Goal: Transaction & Acquisition: Purchase product/service

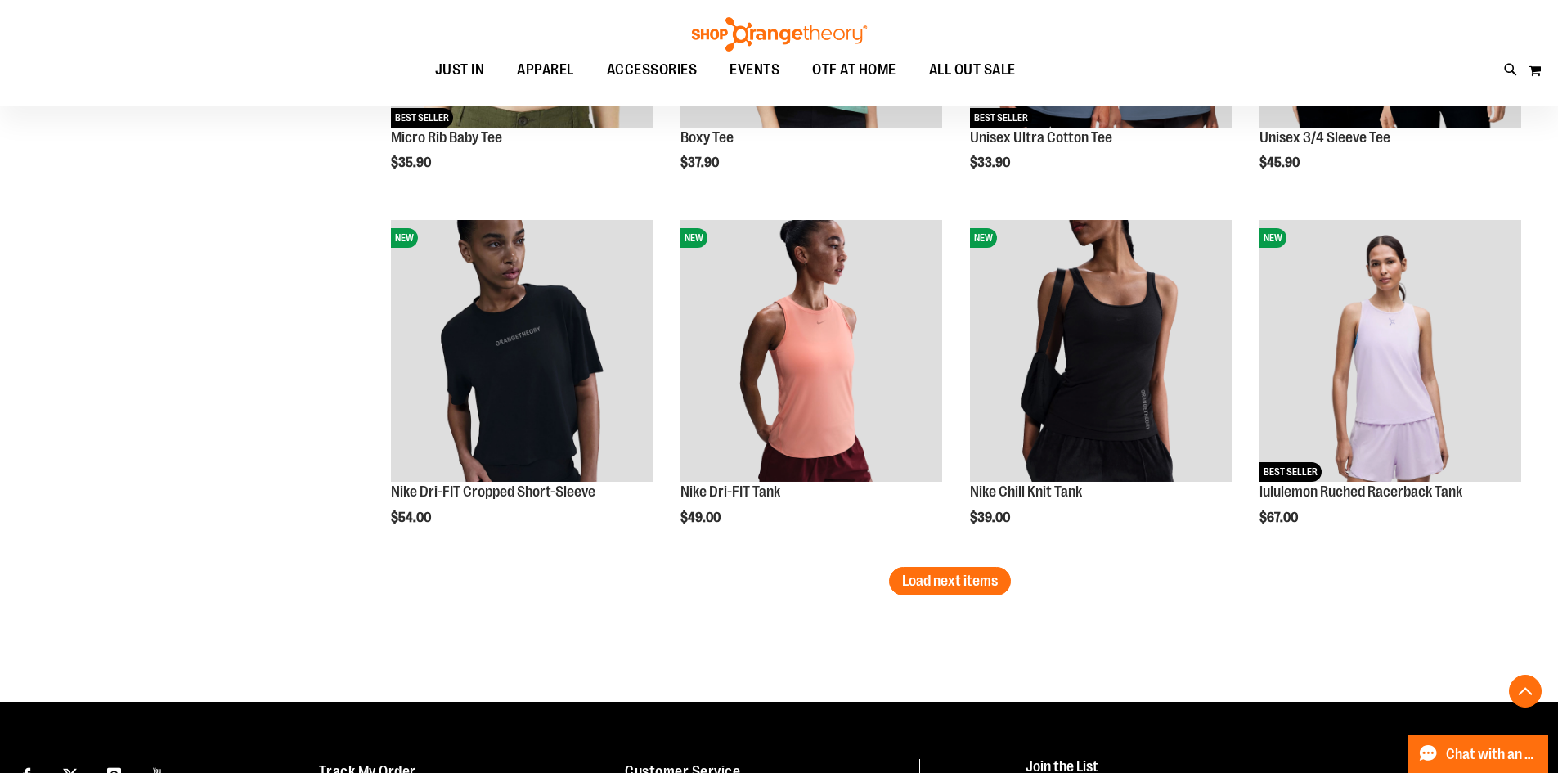
scroll to position [4247, 0]
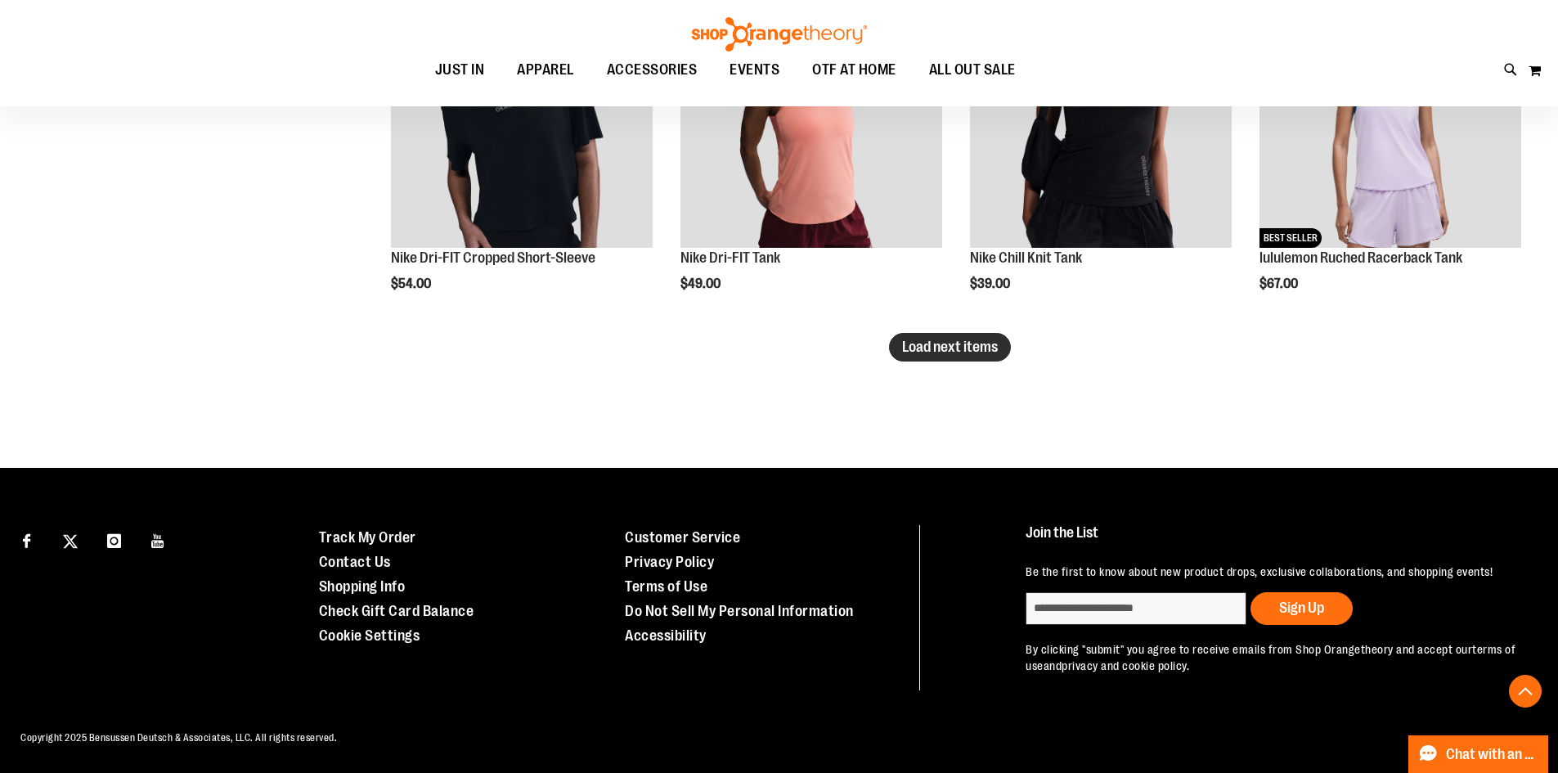
click at [956, 344] on span "Load next items" at bounding box center [950, 347] width 96 height 16
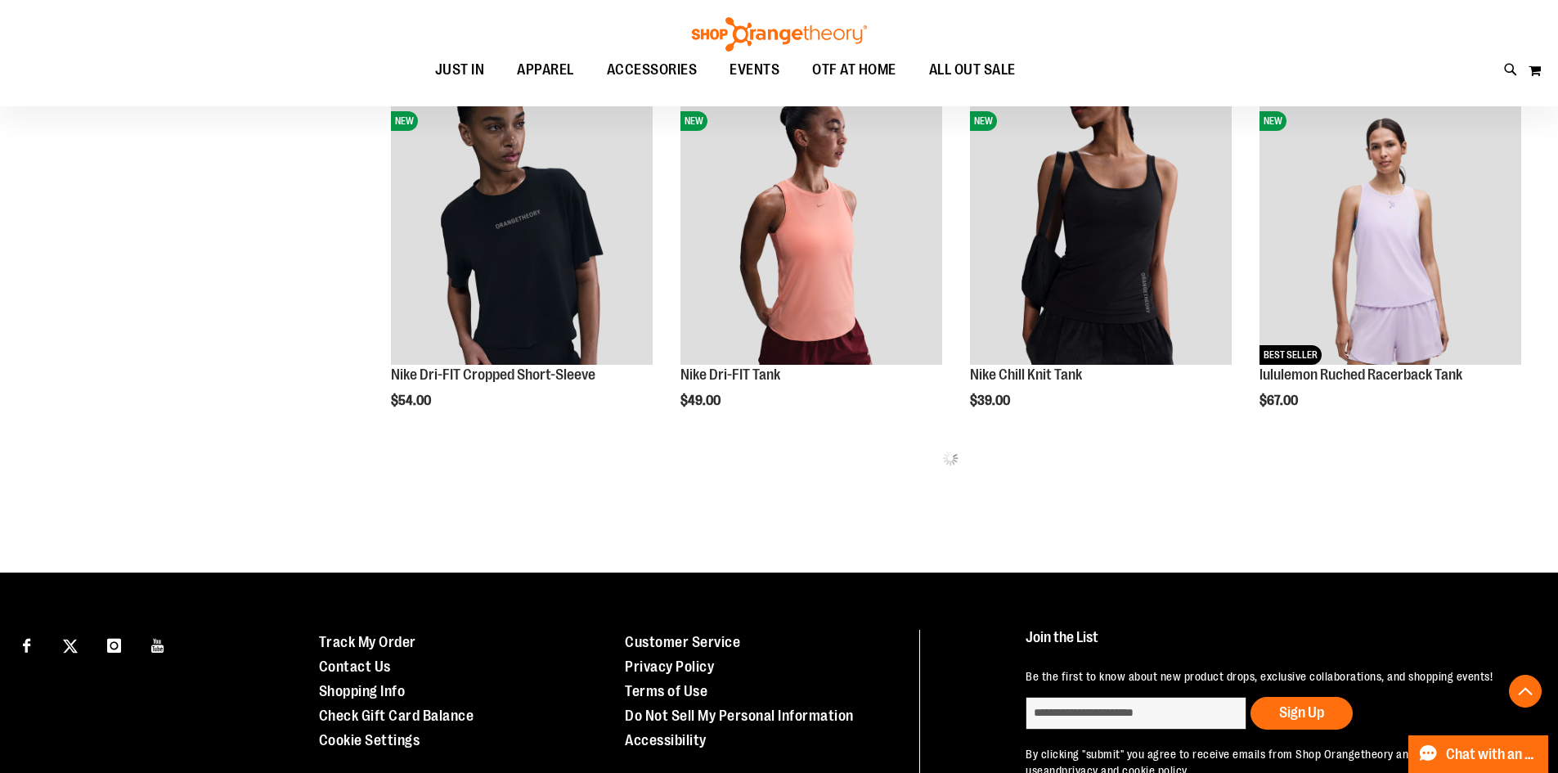
scroll to position [3908, 0]
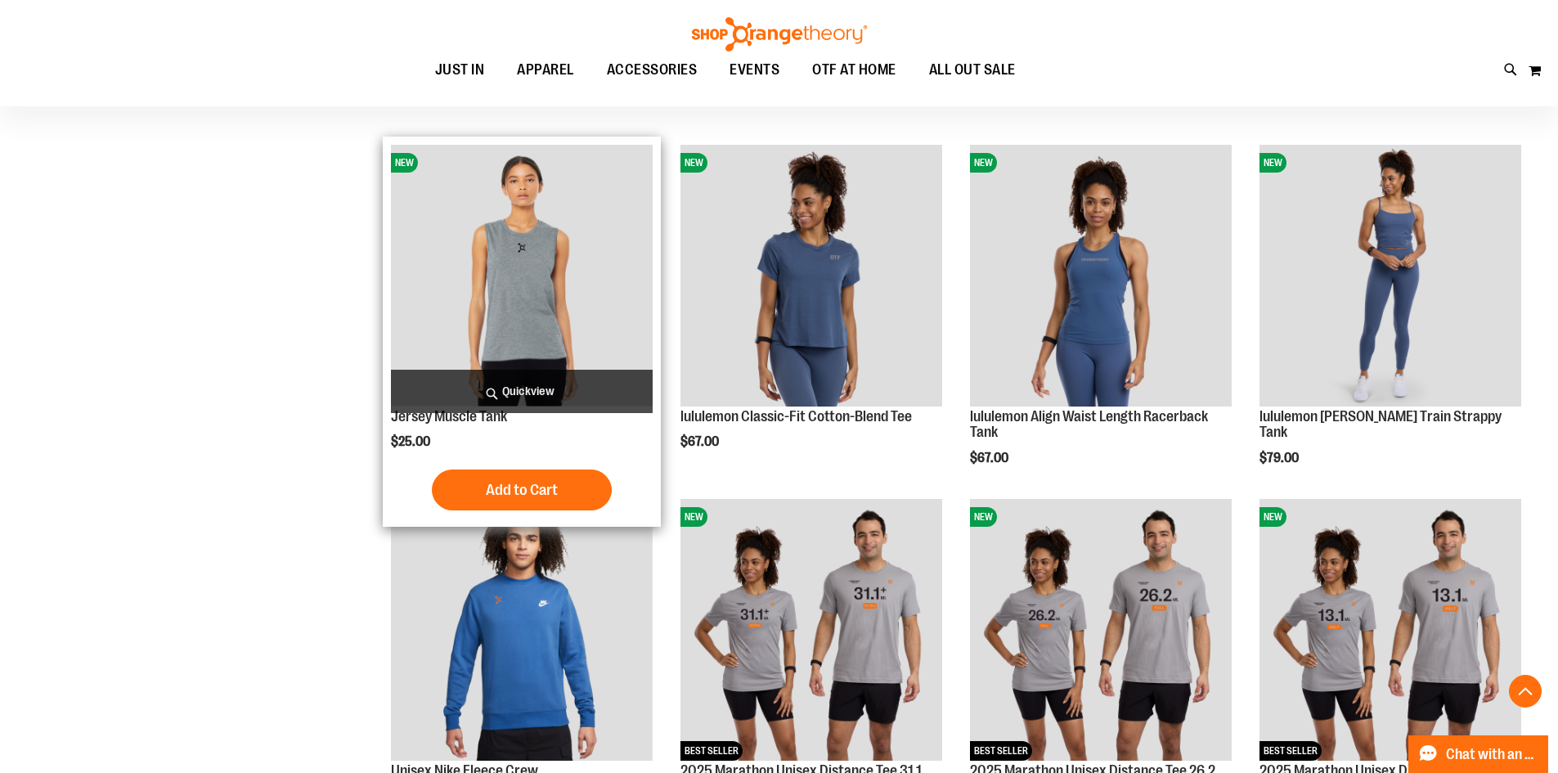
scroll to position [4971, 0]
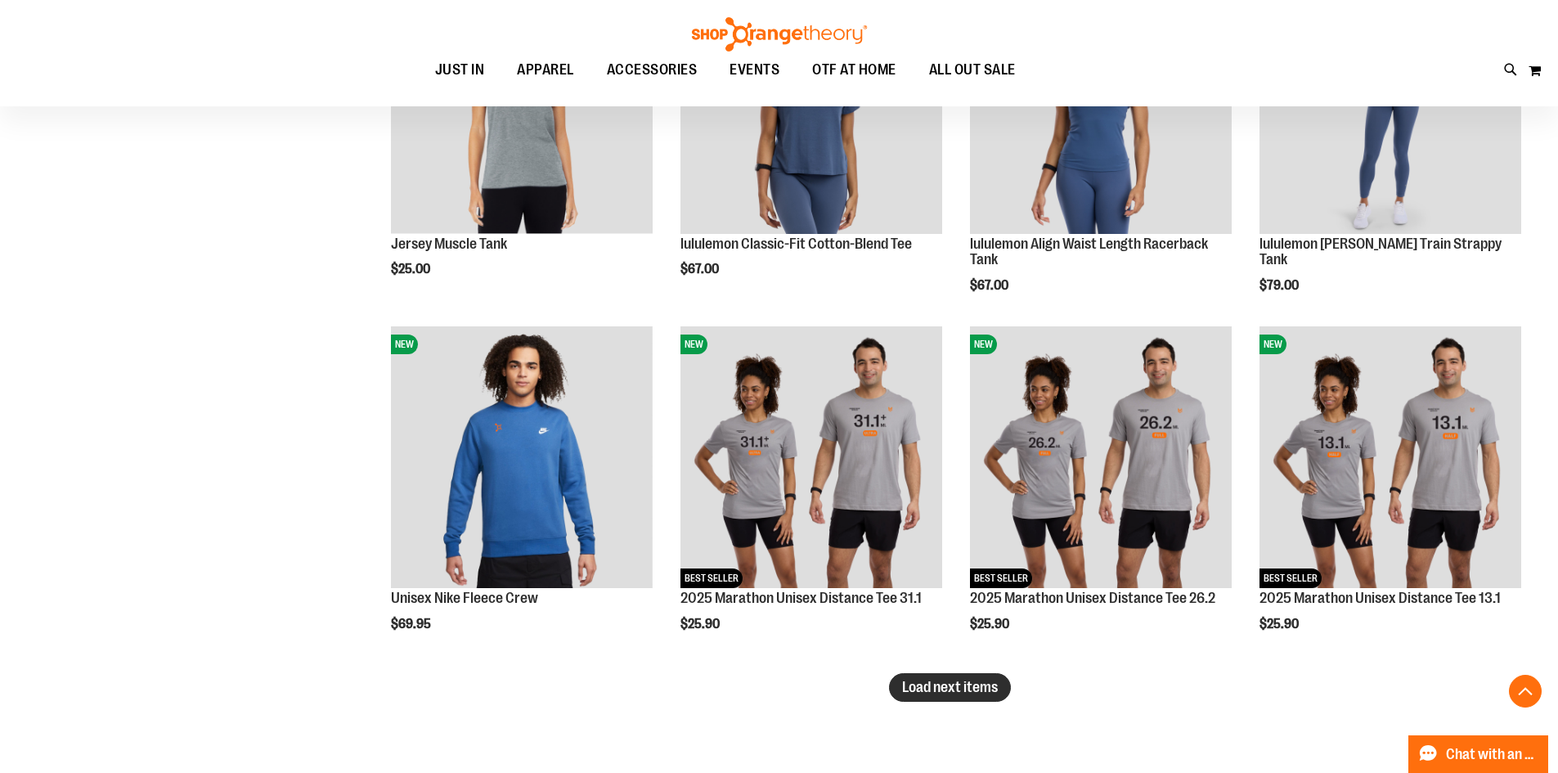
click at [949, 692] on span "Load next items" at bounding box center [950, 687] width 96 height 16
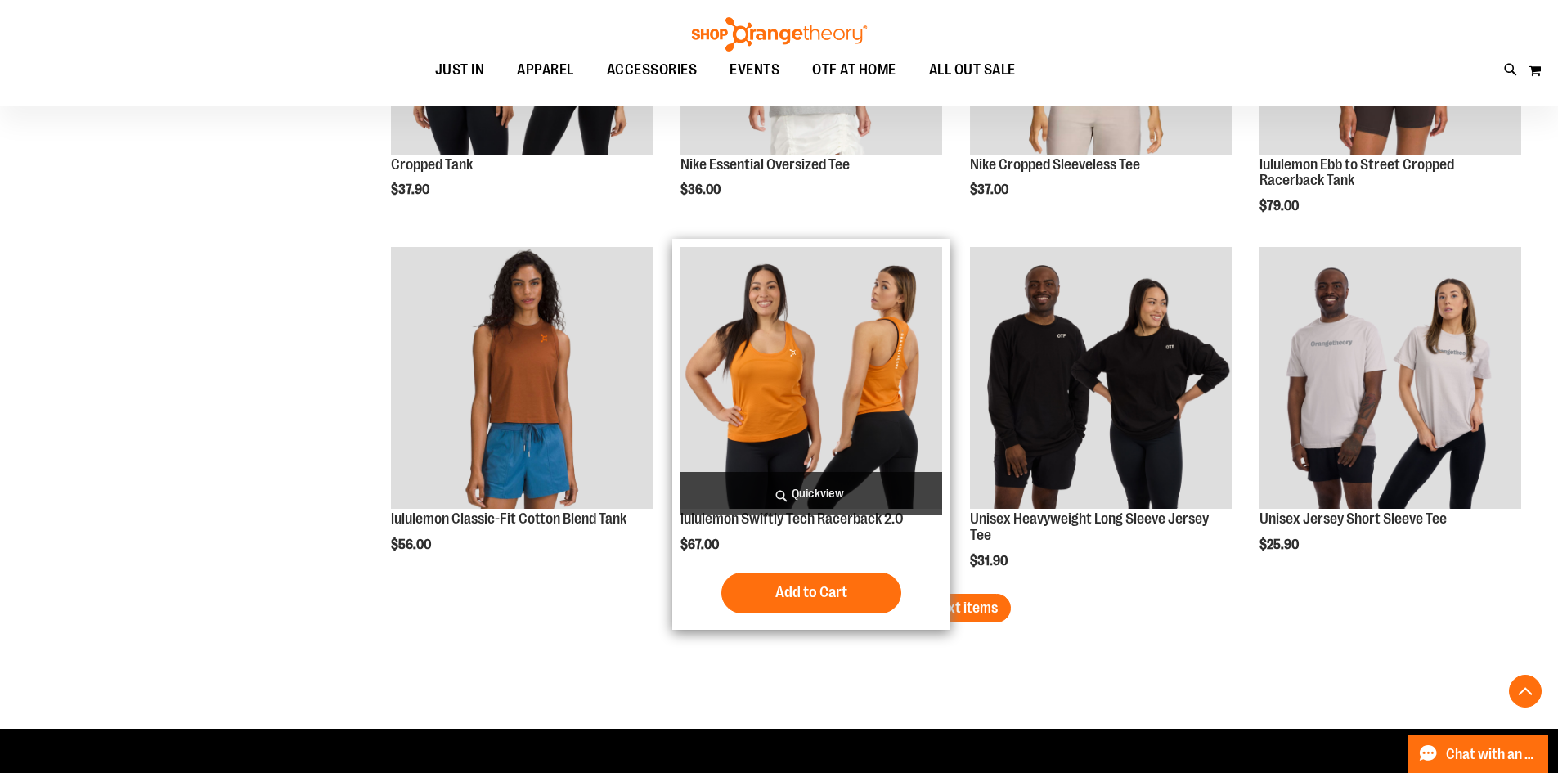
scroll to position [6116, 0]
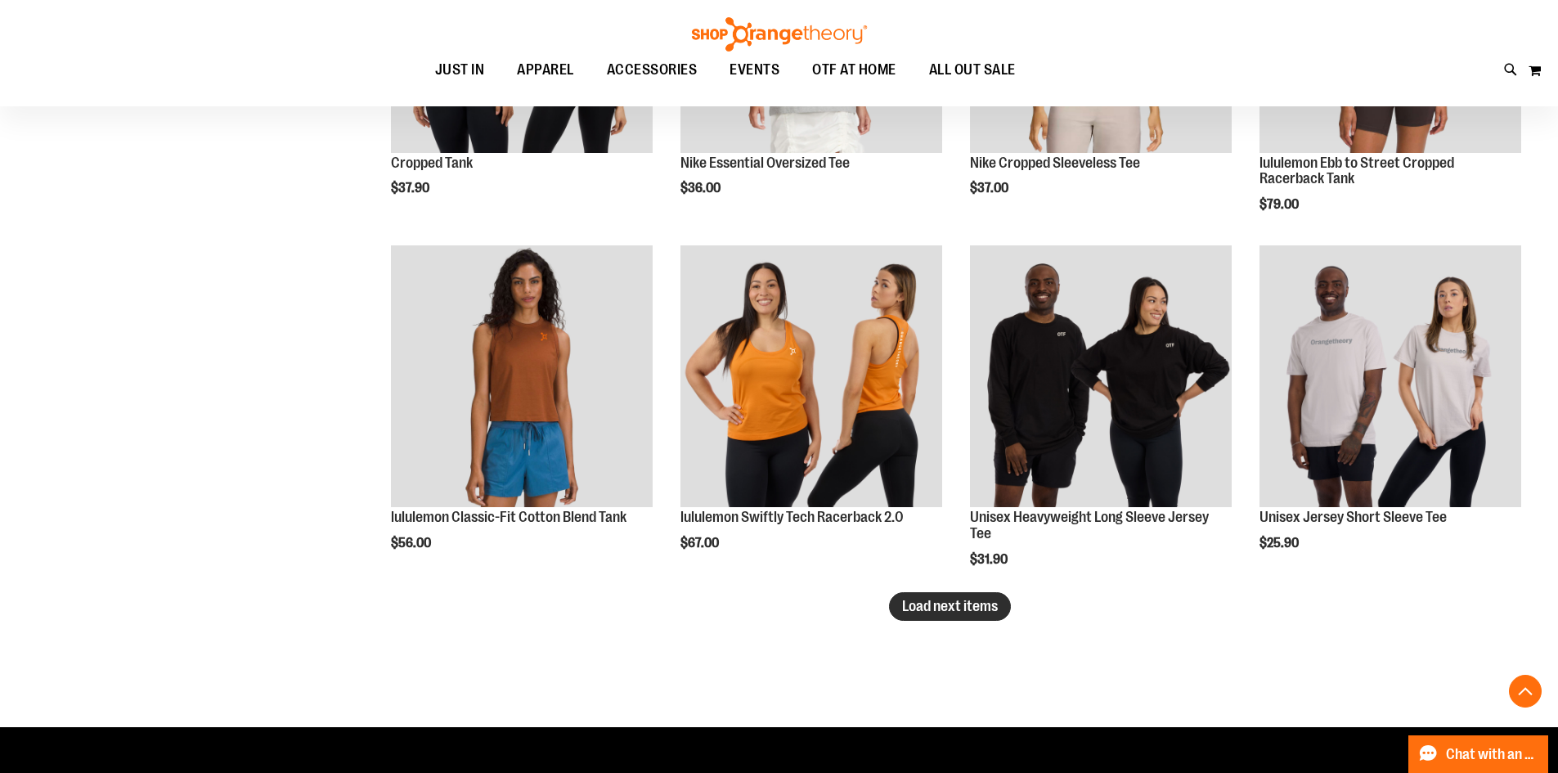
click at [917, 608] on span "Load next items" at bounding box center [950, 606] width 96 height 16
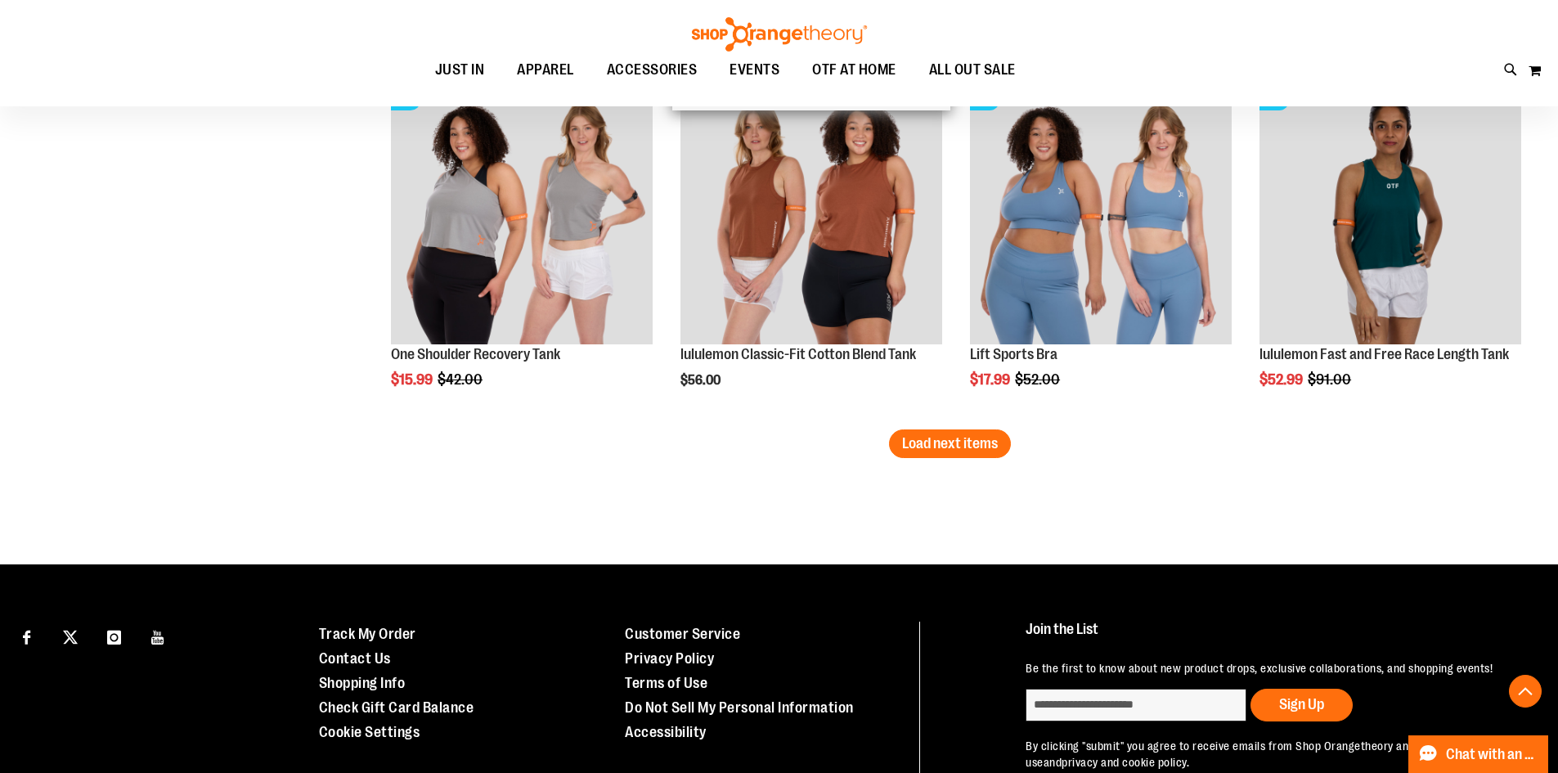
scroll to position [7424, 0]
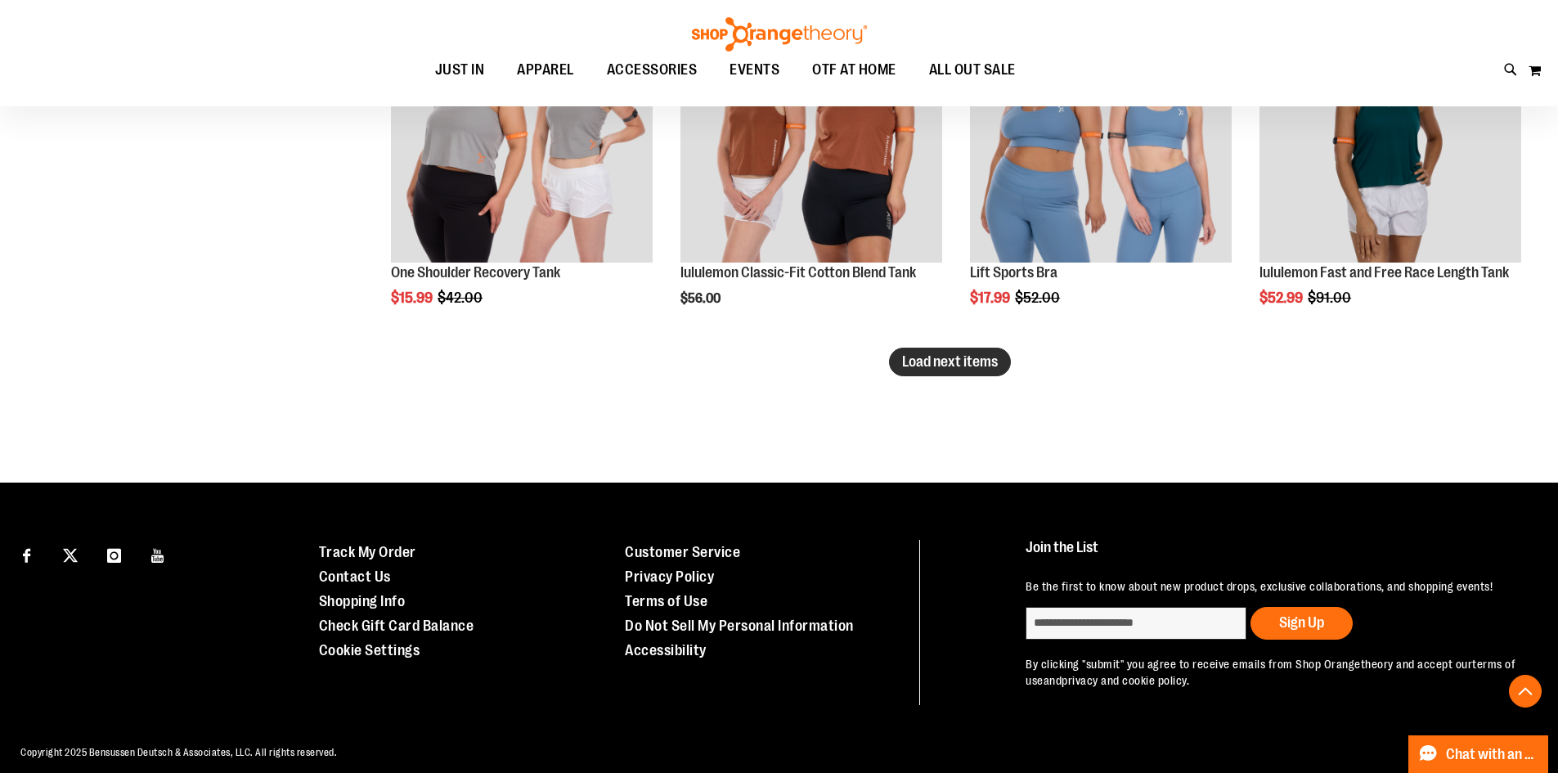
click at [971, 355] on span "Load next items" at bounding box center [950, 361] width 96 height 16
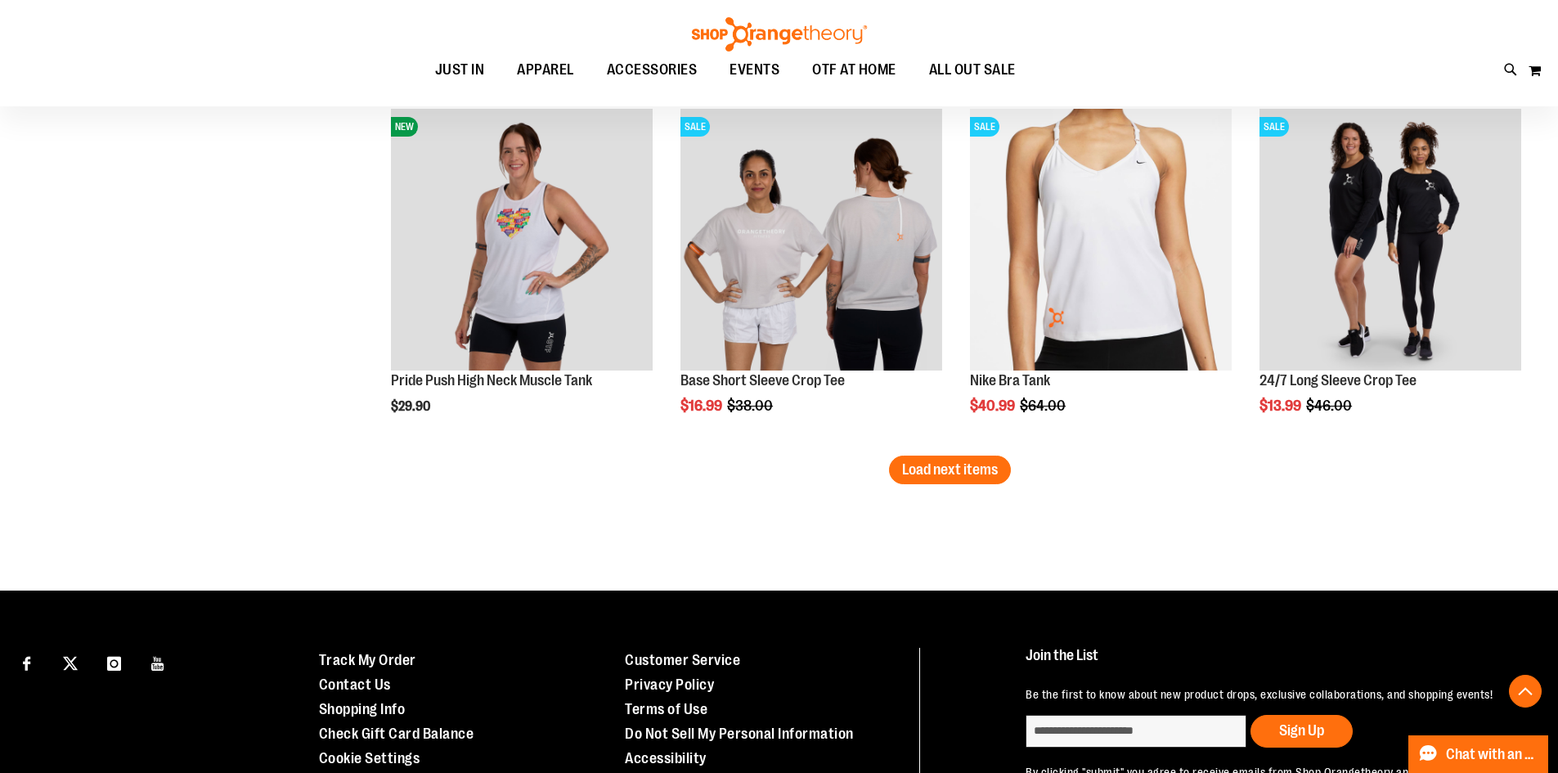
scroll to position [8408, 0]
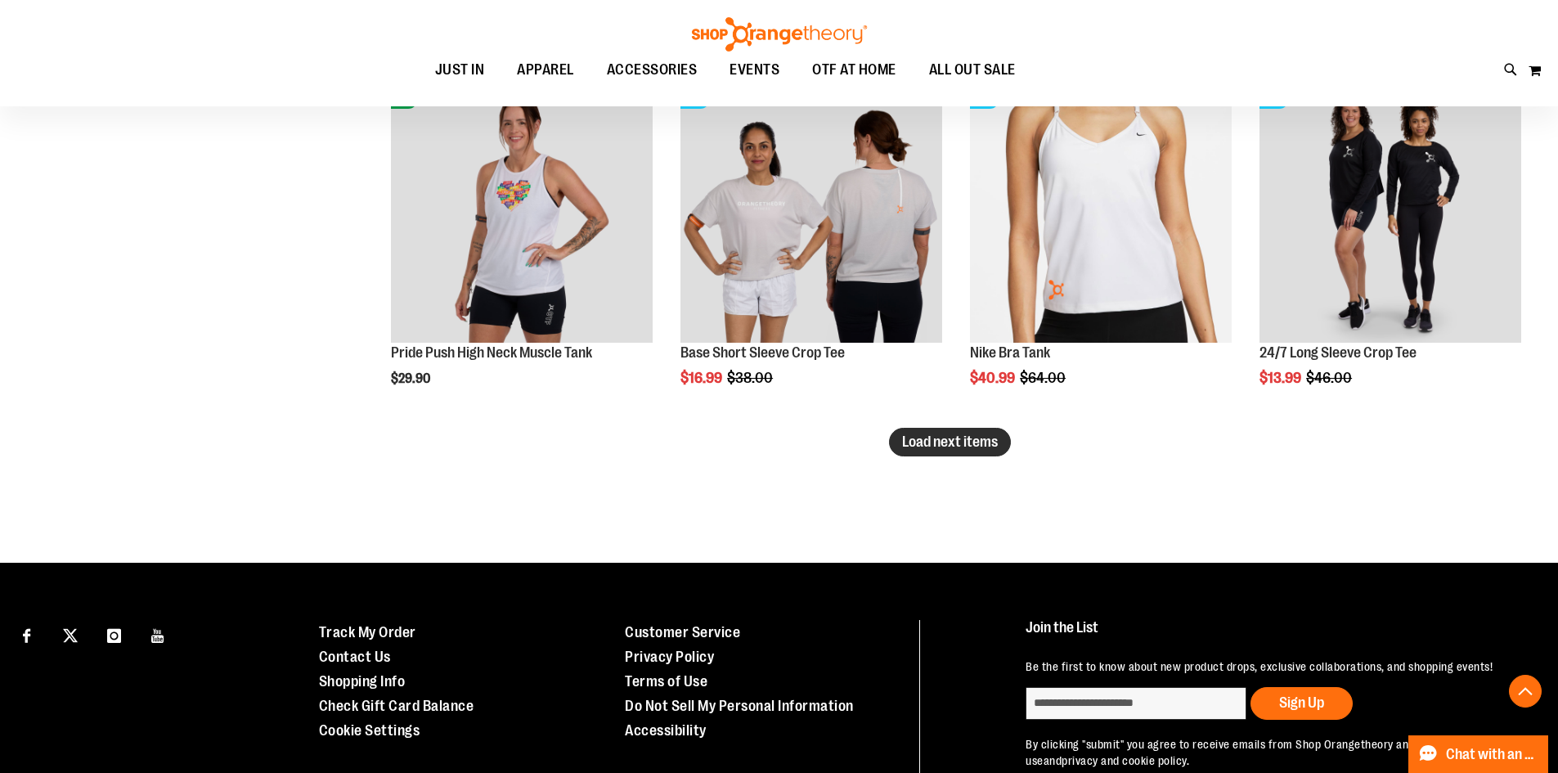
click at [948, 443] on span "Load next items" at bounding box center [950, 441] width 96 height 16
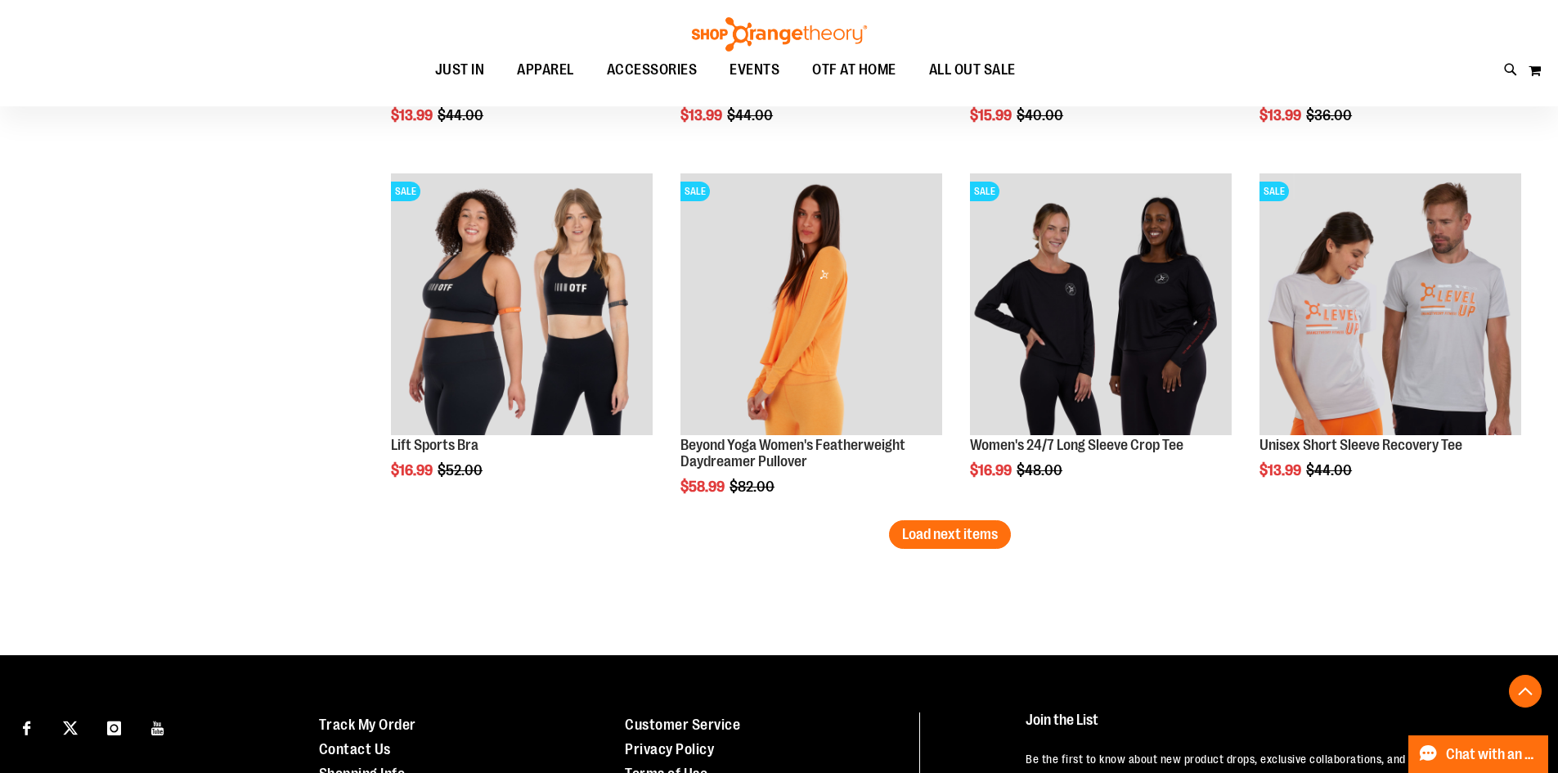
scroll to position [9389, 0]
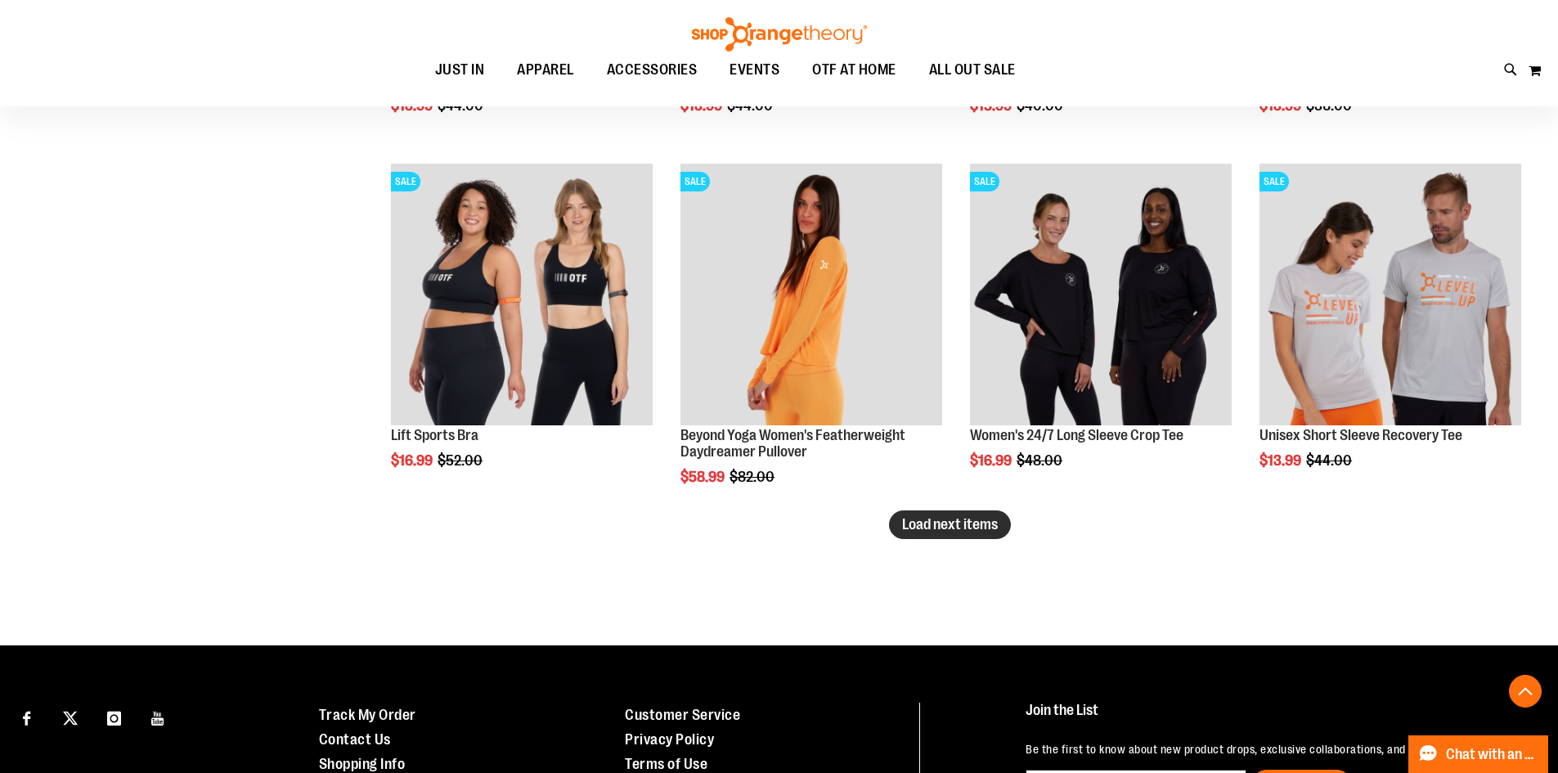
click at [962, 526] on span "Load next items" at bounding box center [950, 524] width 96 height 16
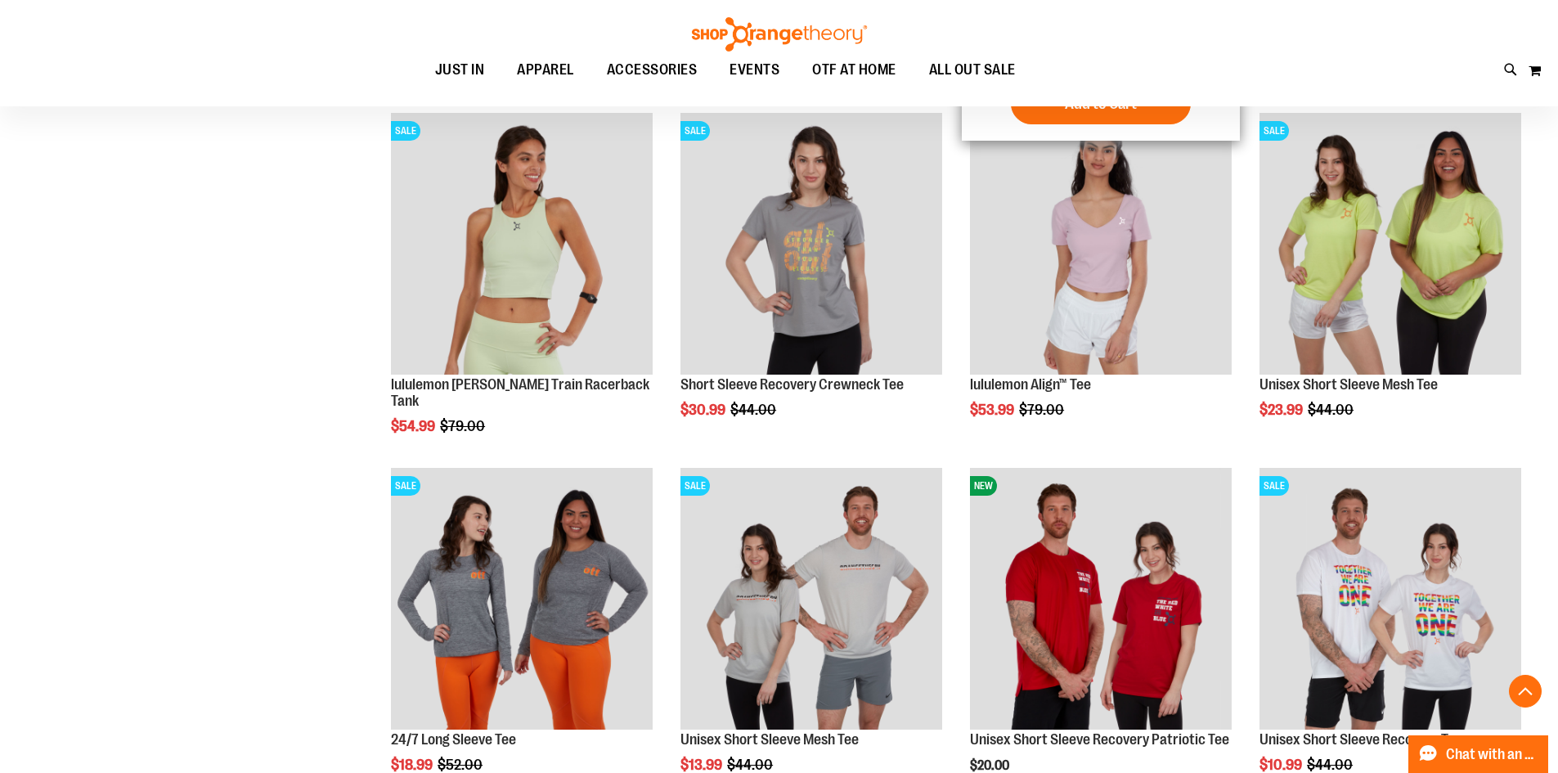
scroll to position [10370, 0]
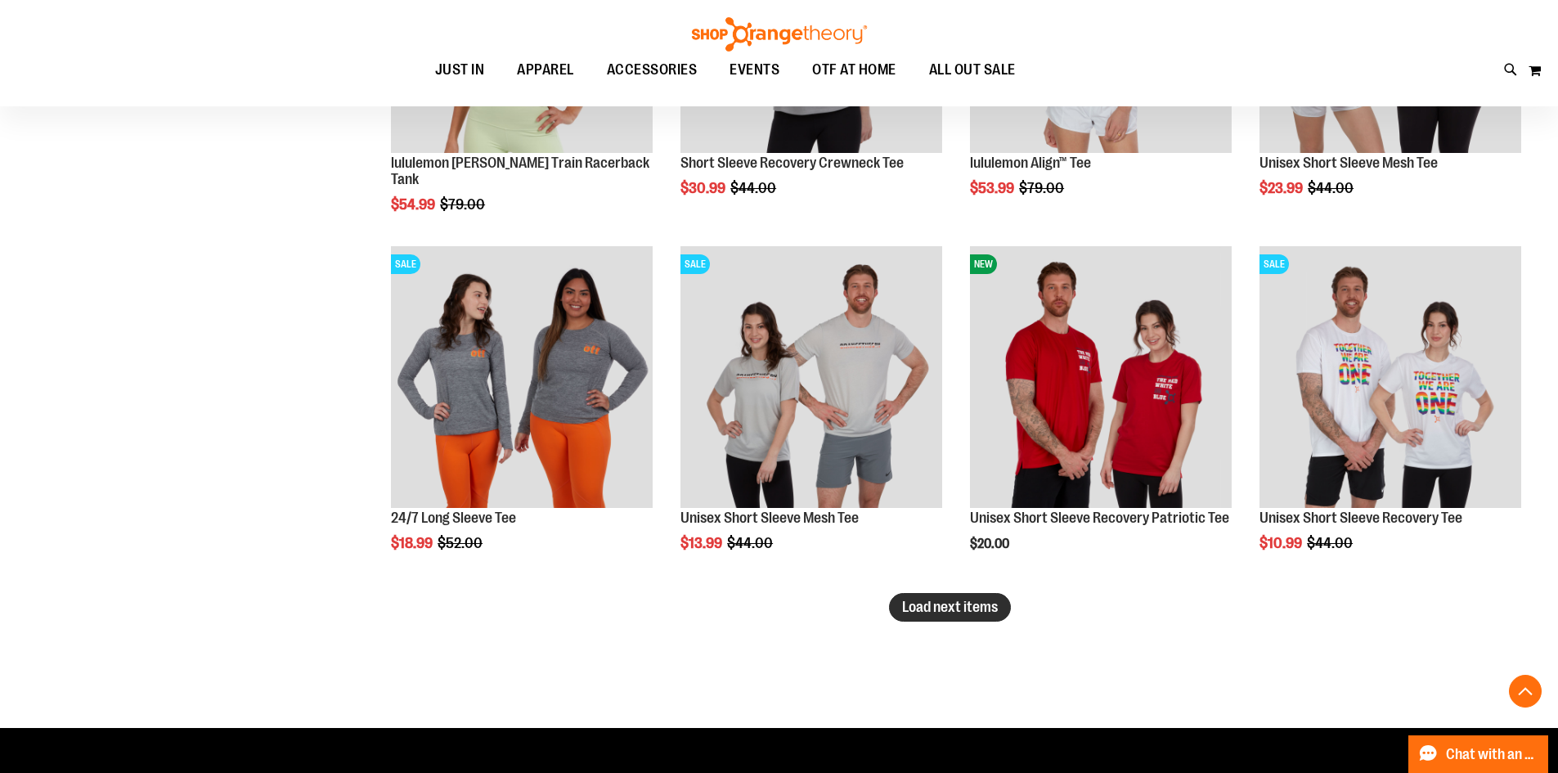
click at [976, 599] on span "Load next items" at bounding box center [950, 607] width 96 height 16
